Goal: Find specific page/section: Find specific page/section

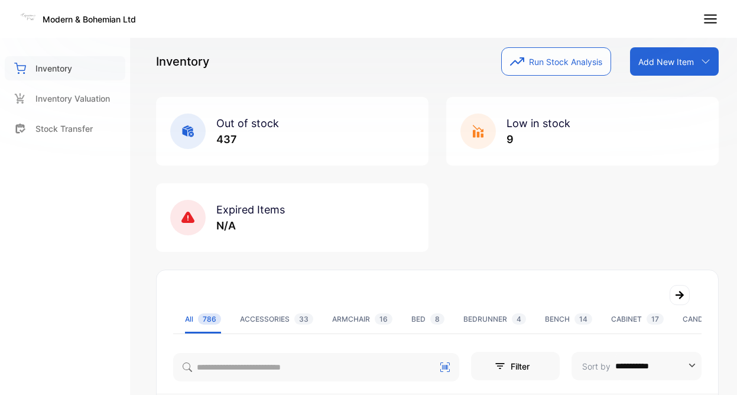
click at [59, 68] on p "Inventory" at bounding box center [53, 68] width 37 height 12
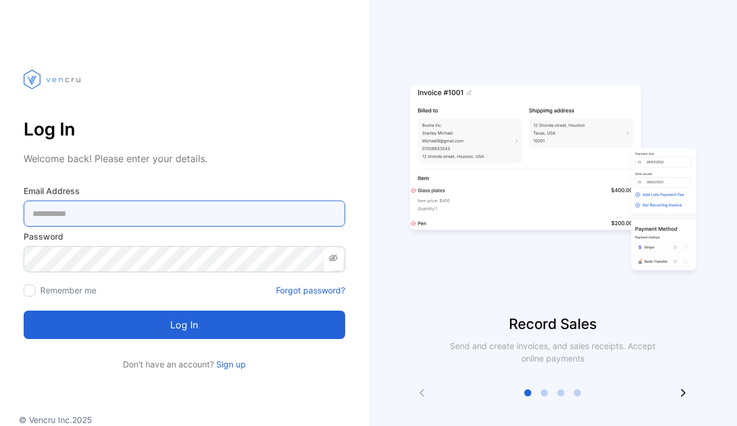
click at [96, 215] on Address-inputemail "email" at bounding box center [185, 213] width 322 height 26
type Address-inputemail "**********"
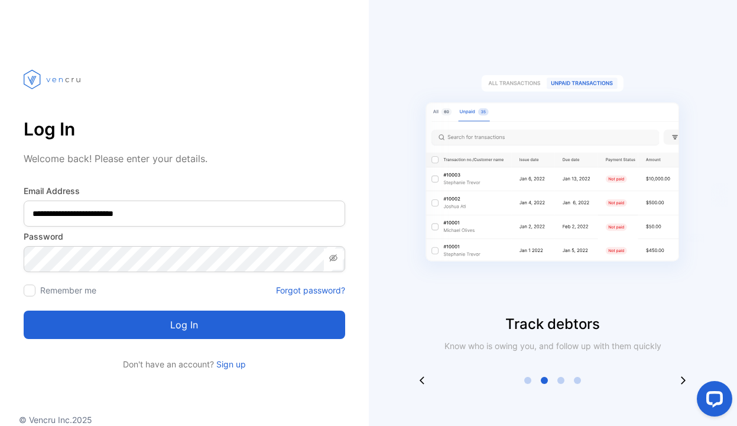
click at [134, 327] on button "Log in" at bounding box center [185, 324] width 322 height 28
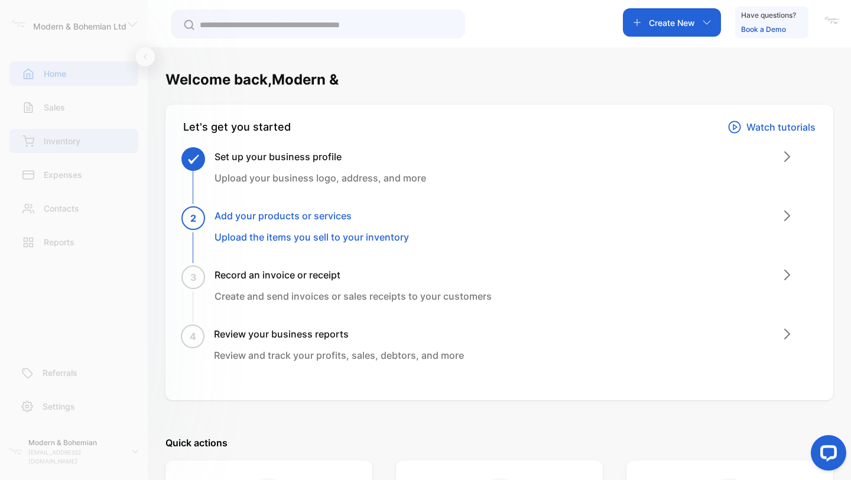
click at [71, 143] on p "Inventory" at bounding box center [62, 141] width 37 height 12
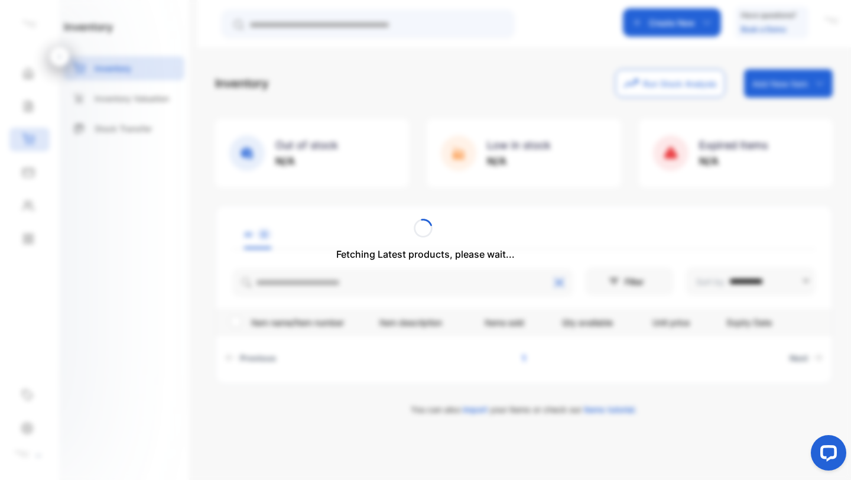
click at [632, 228] on div "Fetching Latest products, please wait..." at bounding box center [425, 240] width 851 height 480
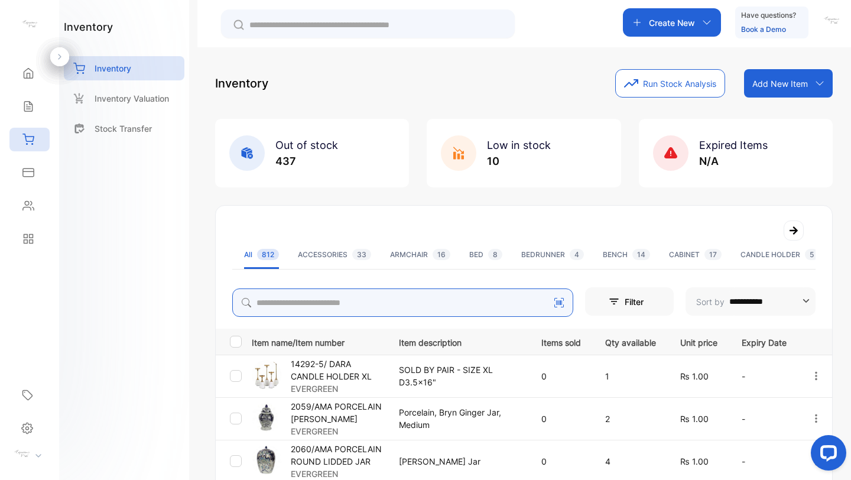
click at [417, 293] on input "search" at bounding box center [402, 302] width 341 height 28
type input "*********"
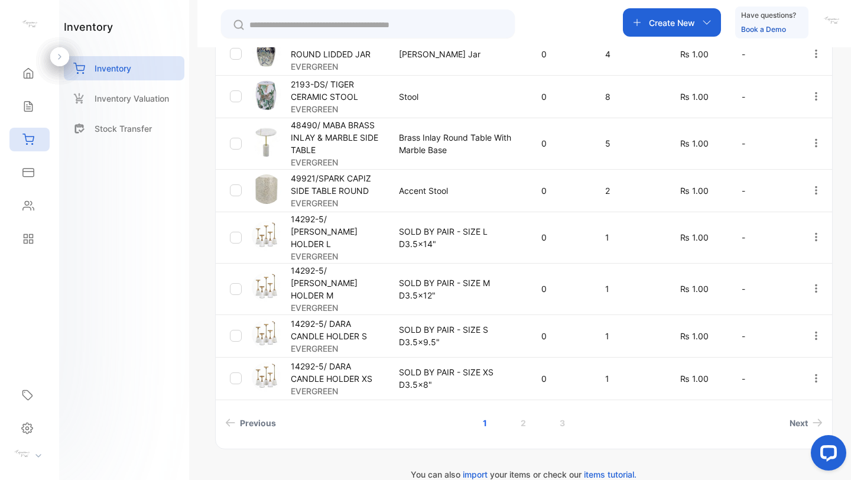
scroll to position [408, 0]
click at [524, 423] on link "2" at bounding box center [524, 422] width 34 height 22
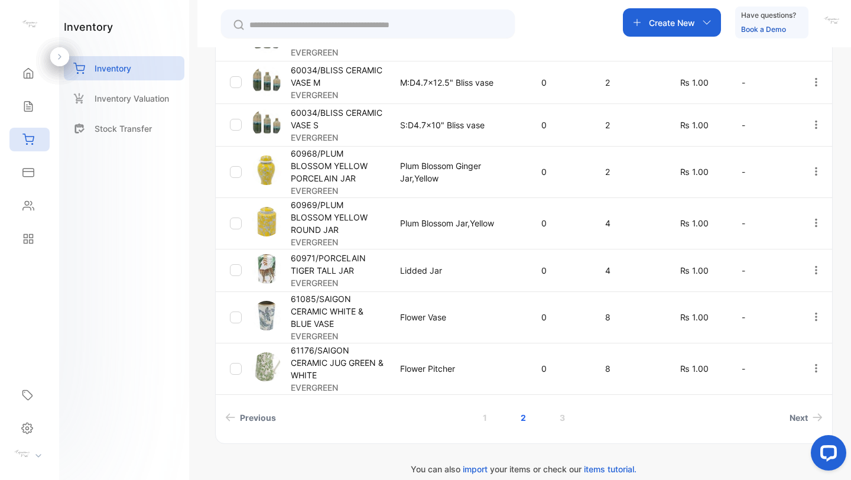
scroll to position [431, 0]
click at [564, 405] on link "3" at bounding box center [563, 416] width 34 height 22
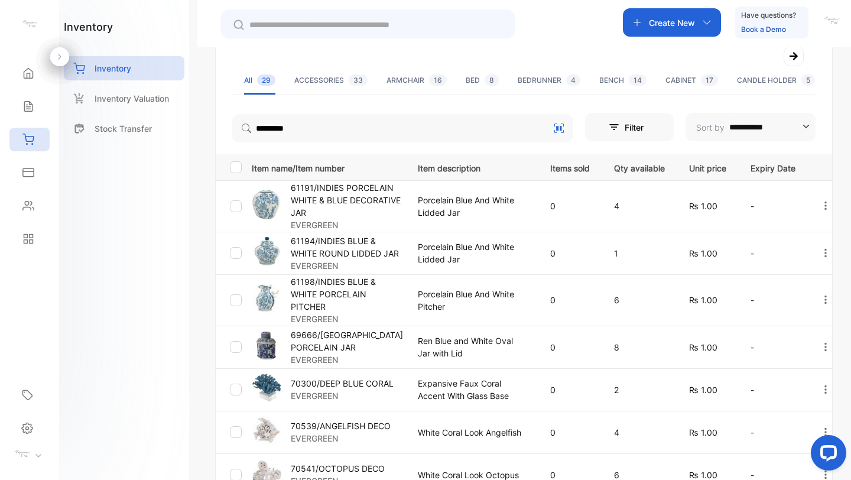
scroll to position [0, 0]
